Goal: Transaction & Acquisition: Purchase product/service

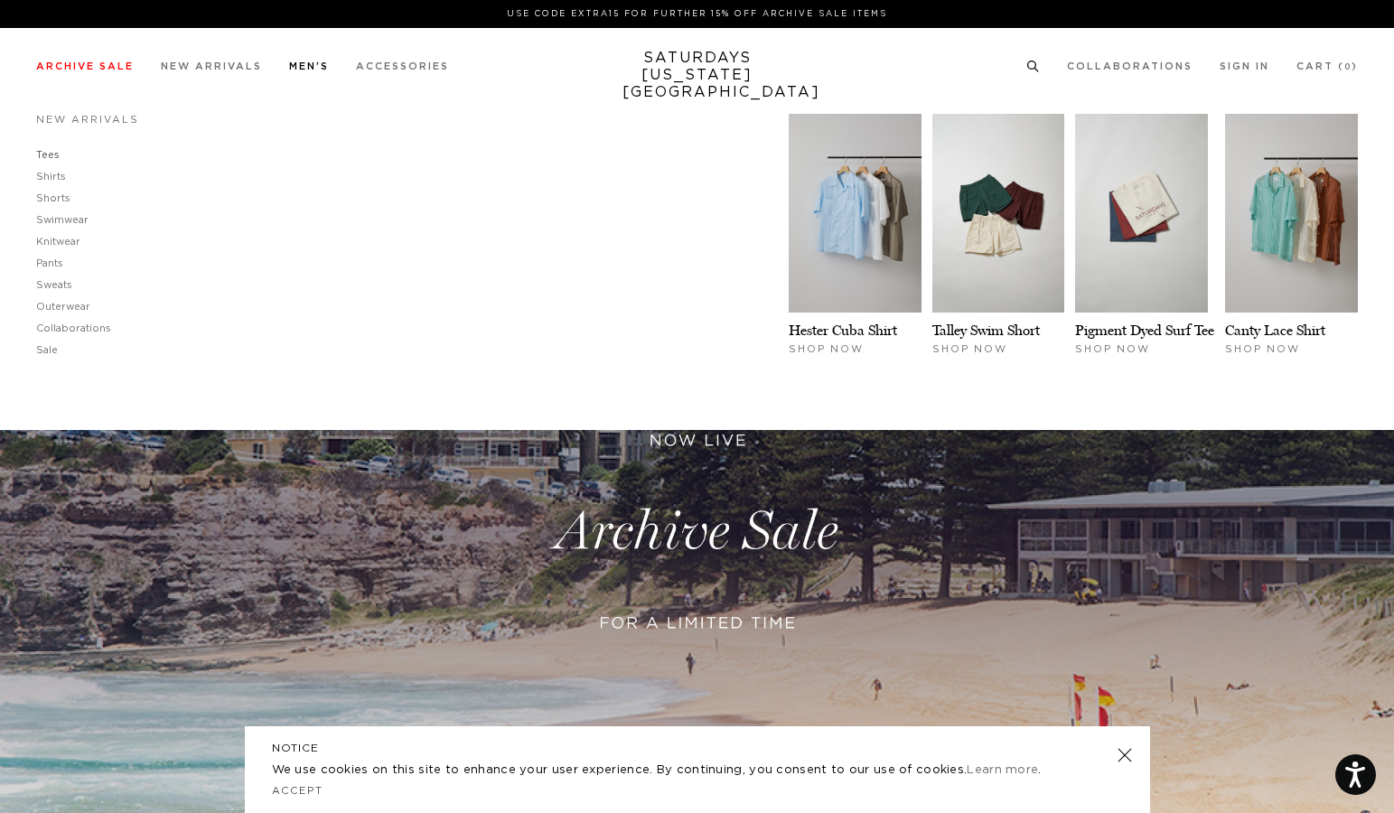
click at [30, 150] on div "New Arrivals Tees Shirts Shorts Swimwear Knitwear Pants Sweats Outerwear Shop N…" at bounding box center [697, 267] width 1394 height 325
click at [52, 155] on link "Tees" at bounding box center [47, 155] width 23 height 10
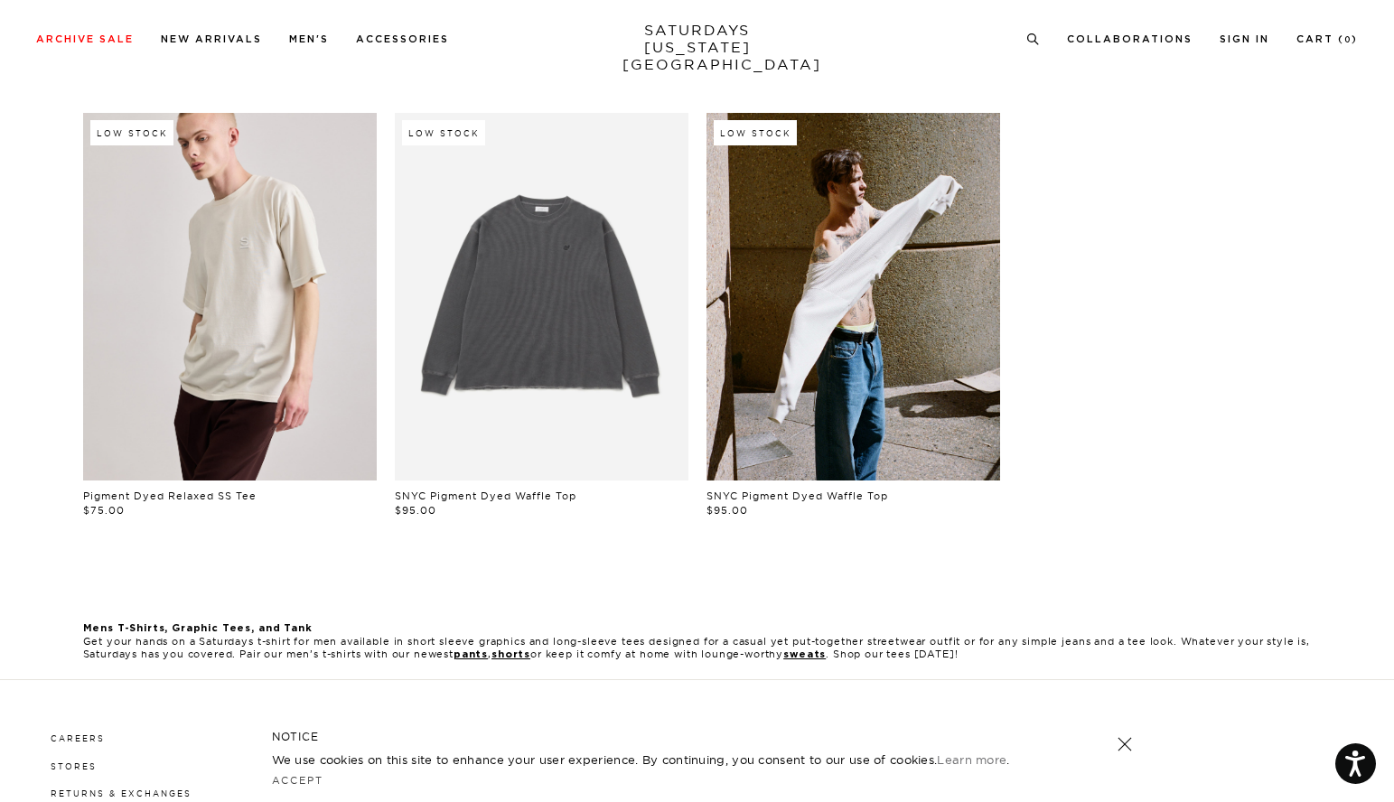
scroll to position [374, 0]
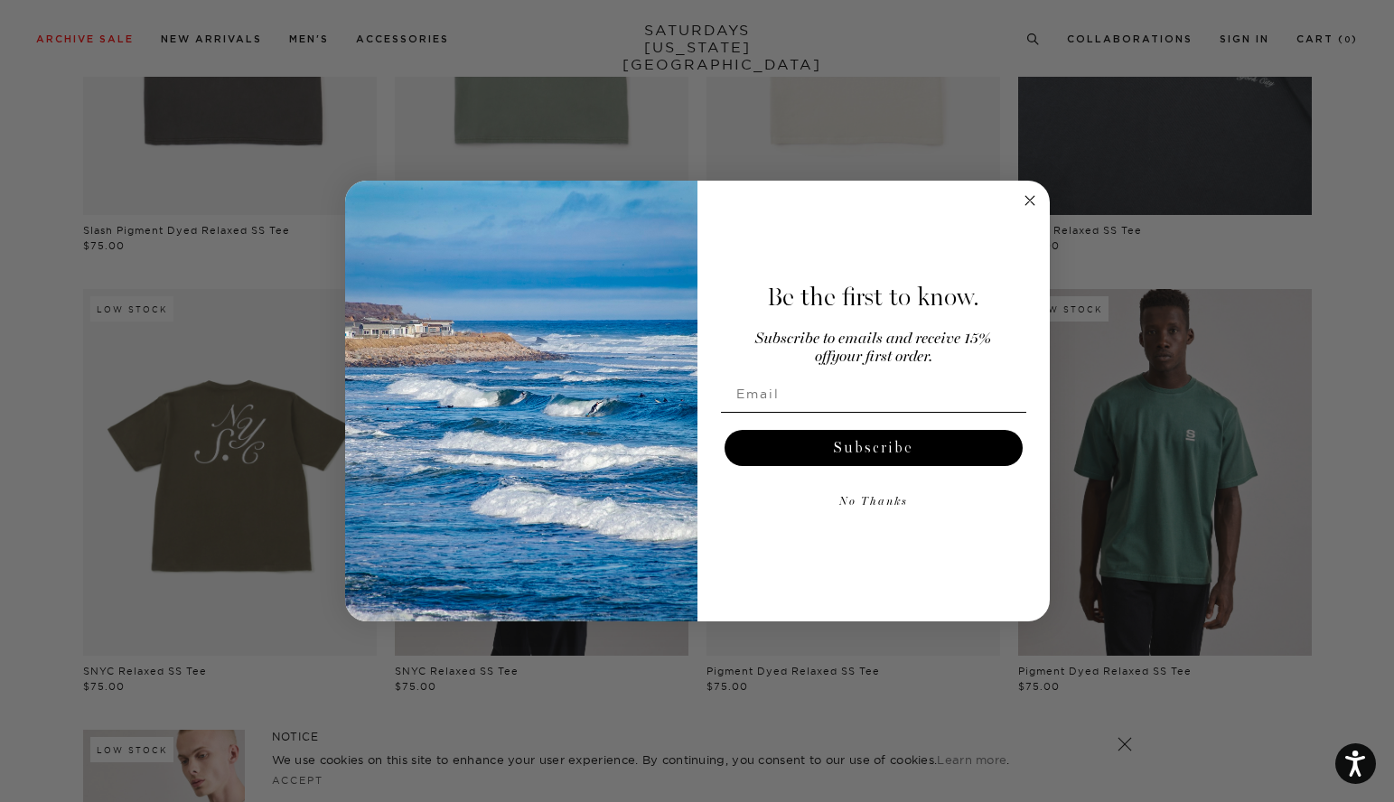
click at [791, 642] on div "Close dialog Be the first to know. Subscribe to emails and receive 15% off your…" at bounding box center [697, 401] width 1394 height 802
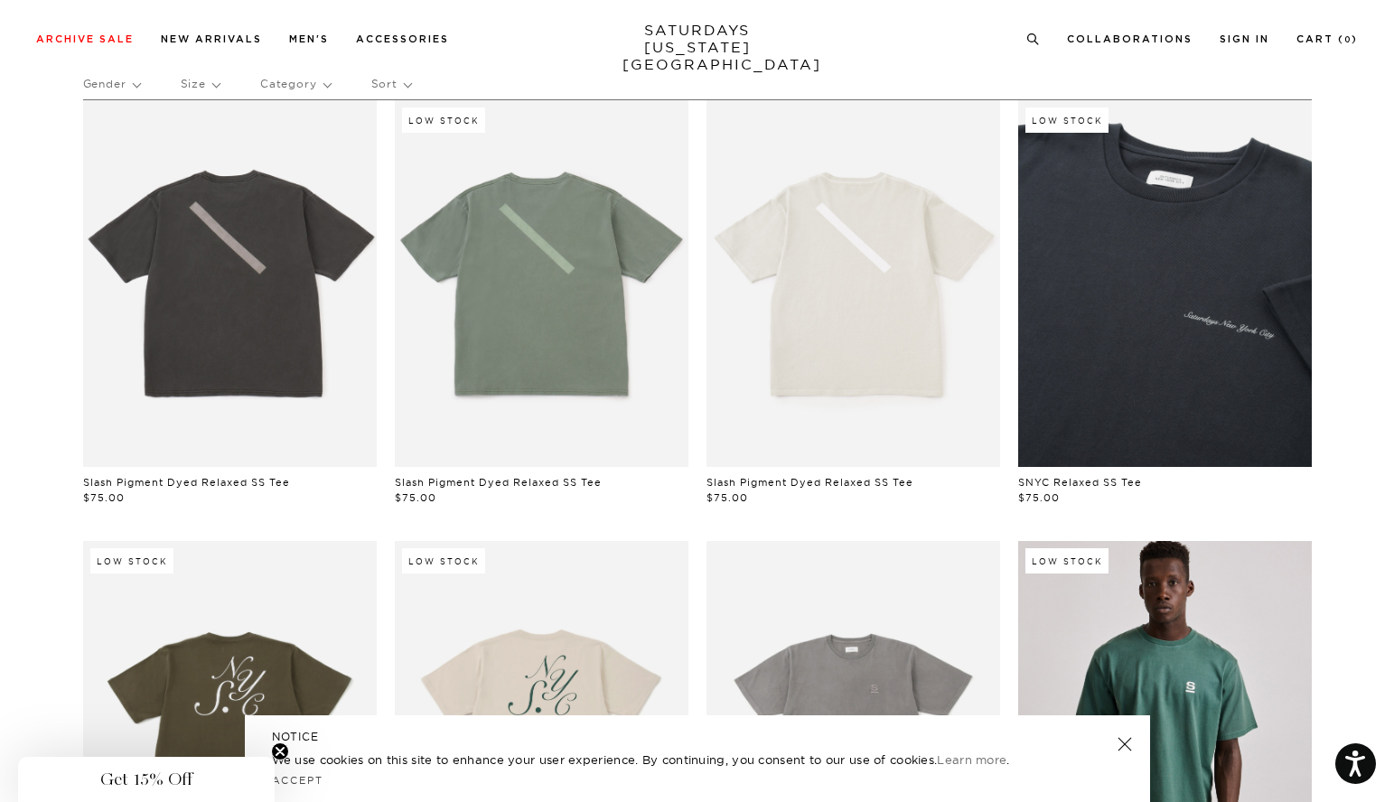
scroll to position [144, 0]
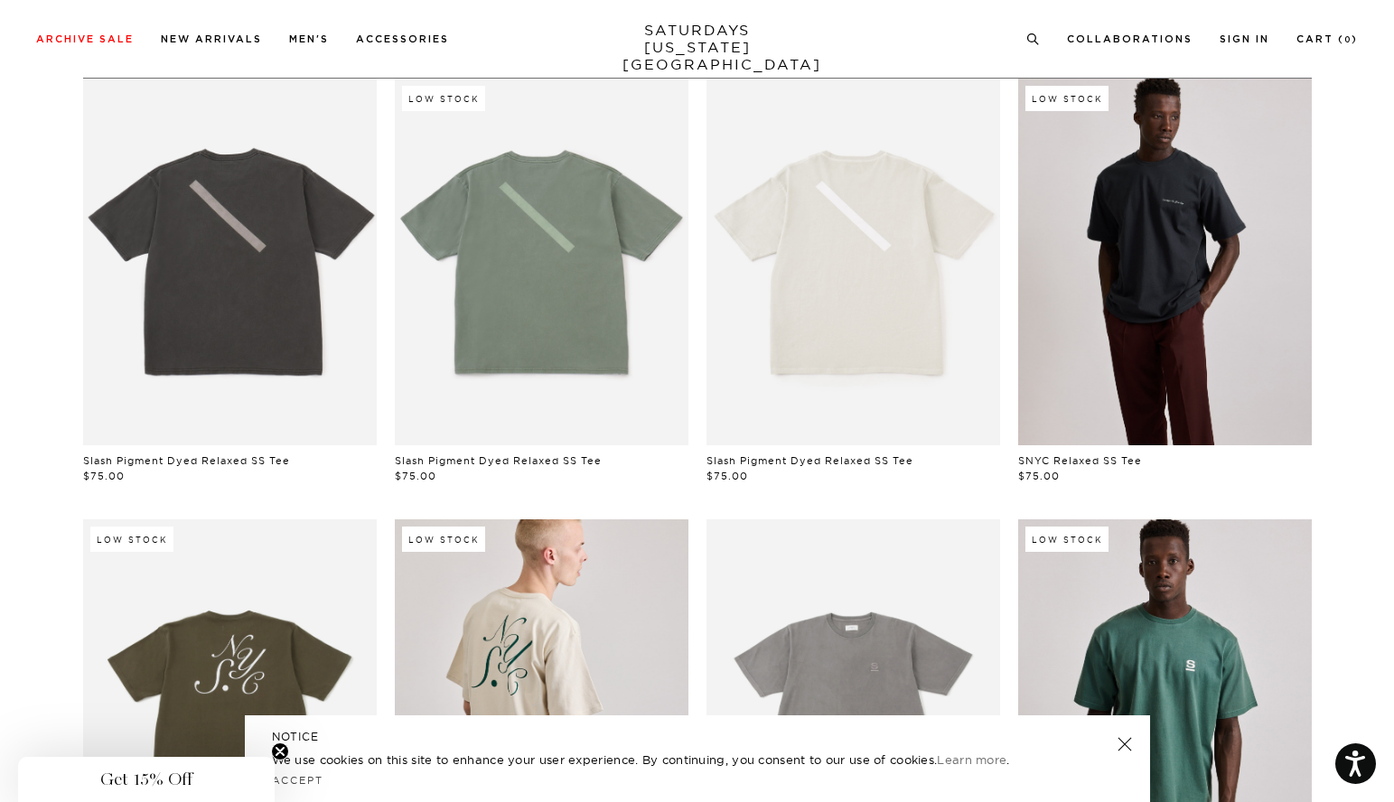
click at [1175, 445] on link at bounding box center [1165, 262] width 294 height 367
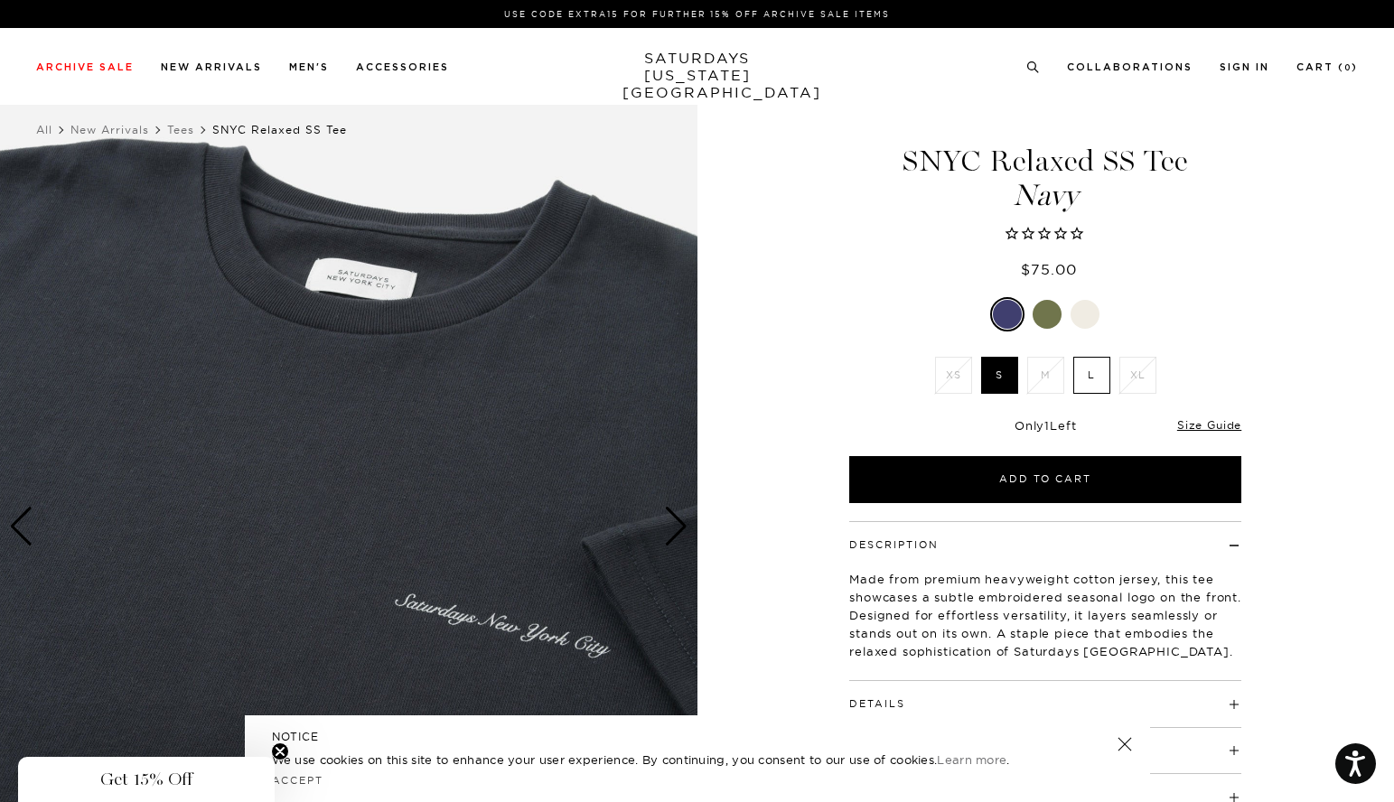
click at [682, 522] on div "Next slide" at bounding box center [676, 527] width 24 height 40
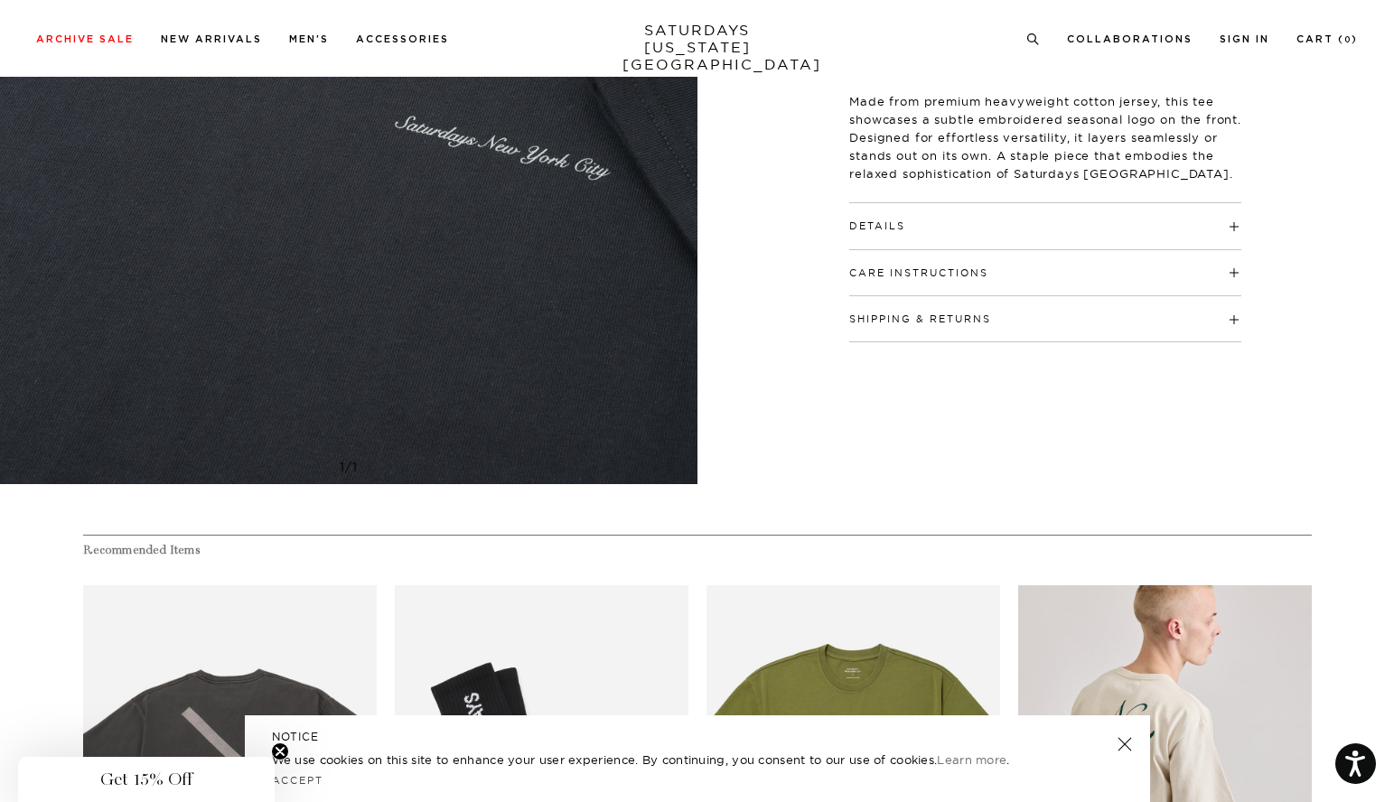
scroll to position [82, 0]
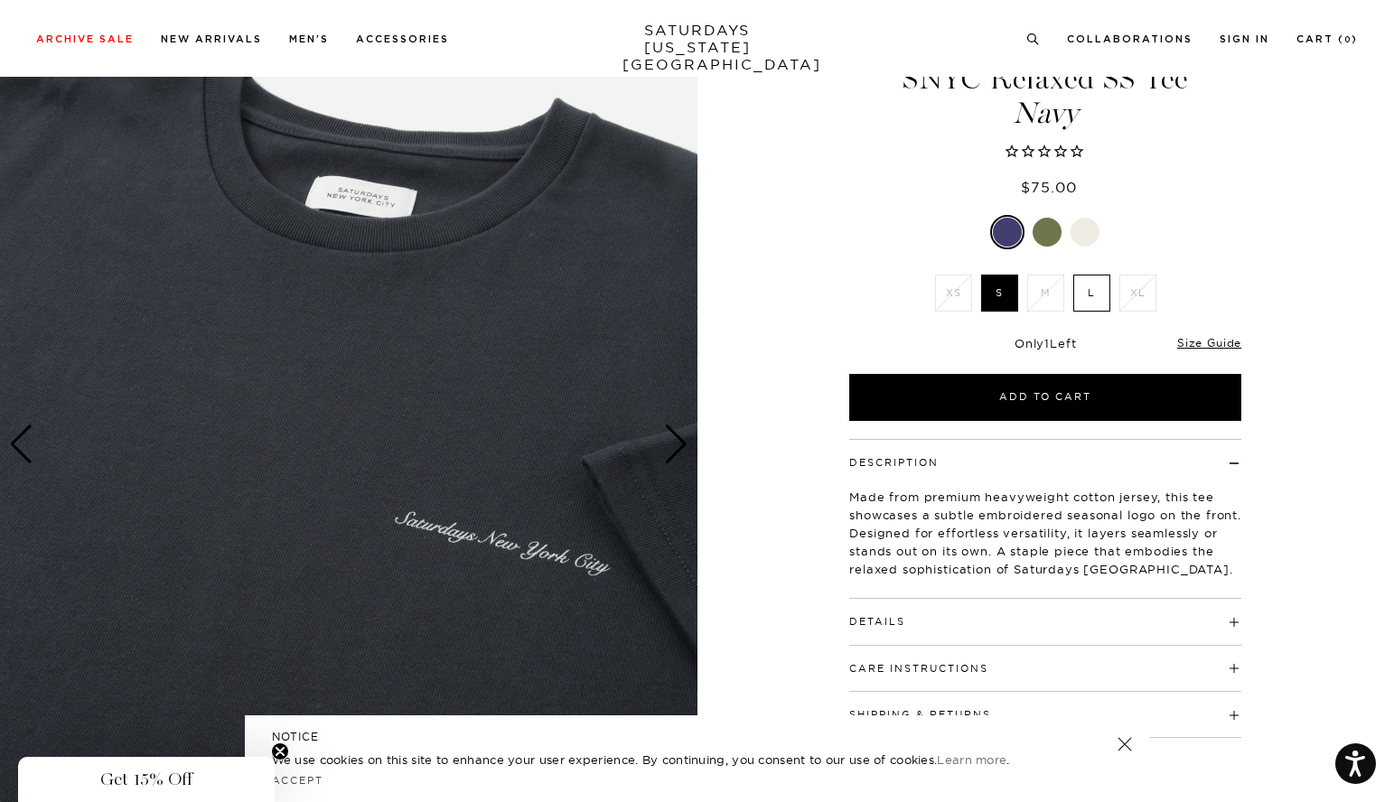
click at [16, 431] on div "Previous slide" at bounding box center [21, 445] width 24 height 40
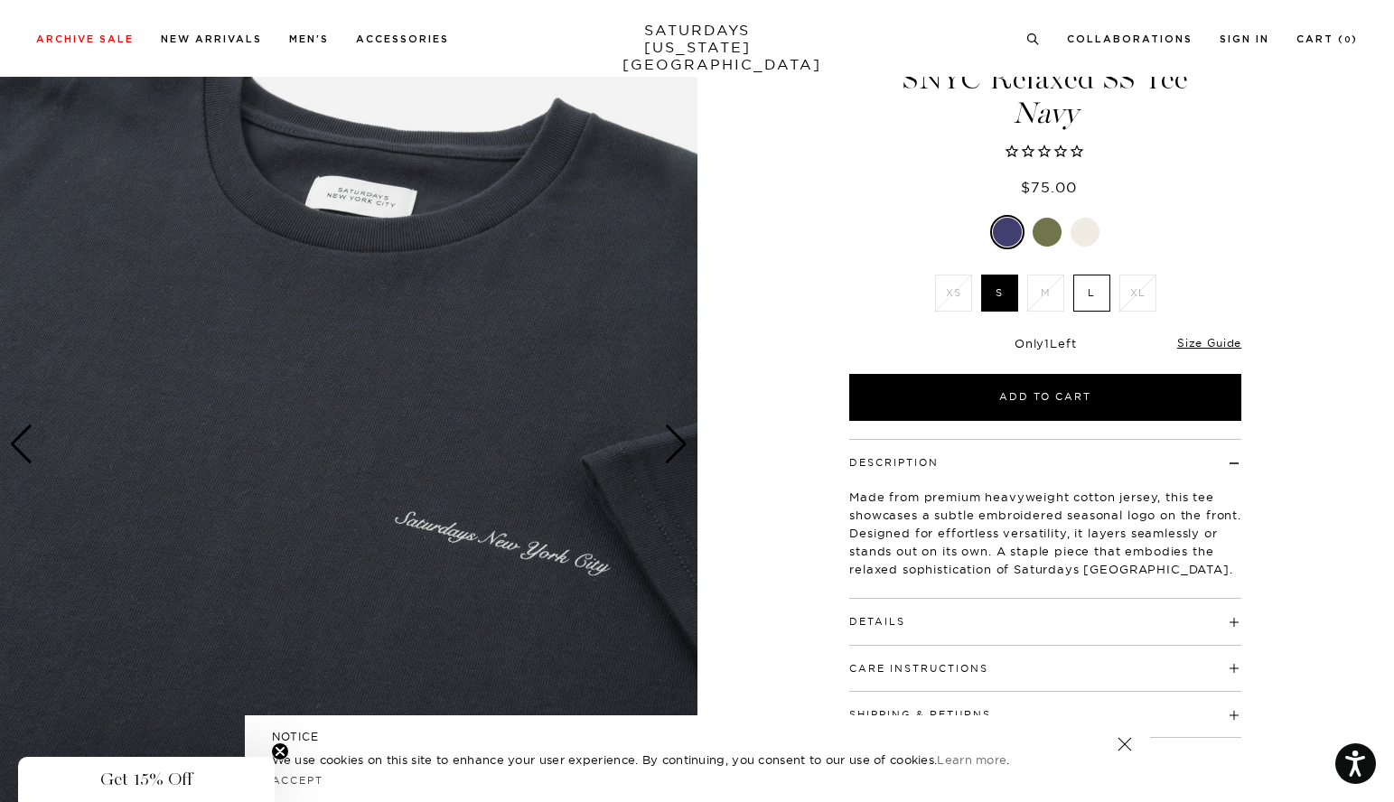
click at [1072, 288] on li "L" at bounding box center [1092, 293] width 46 height 37
click at [1082, 290] on label "L" at bounding box center [1091, 293] width 37 height 37
click at [0, 0] on input "L" at bounding box center [0, 0] width 0 height 0
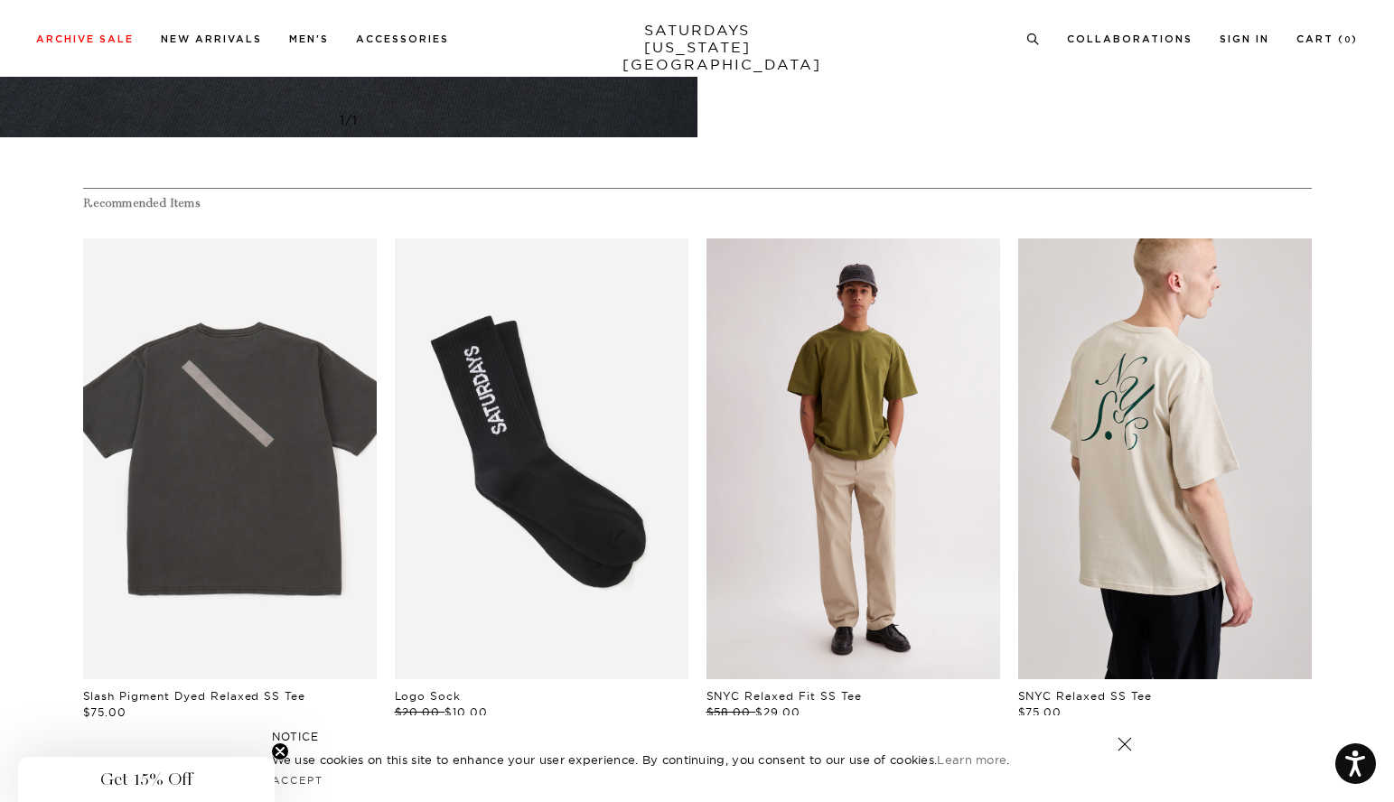
scroll to position [0, 0]
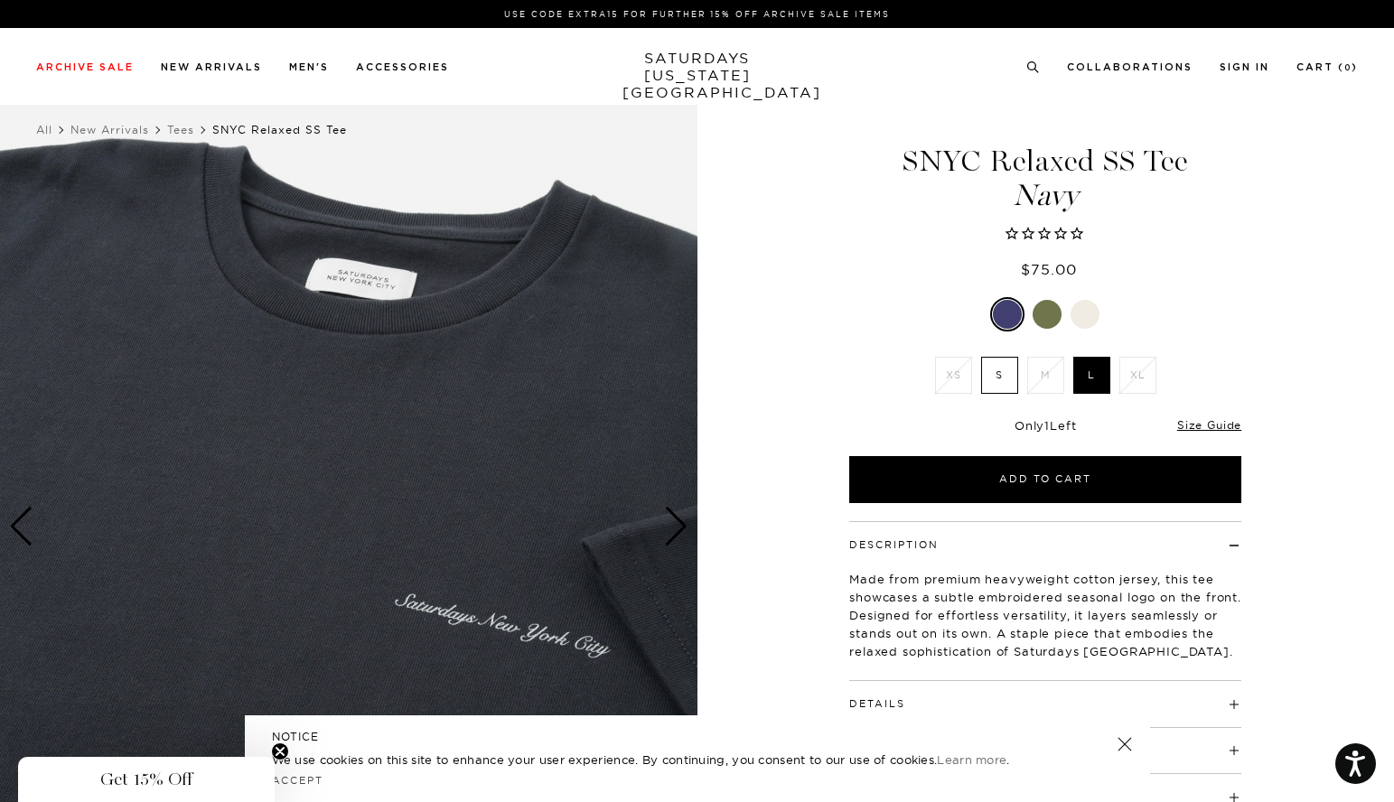
click at [1239, 4] on div "Use Code EXTRA15 for Further 15% Off Archive Sale Items" at bounding box center [697, 14] width 1394 height 28
